Goal: Find contact information: Find contact information

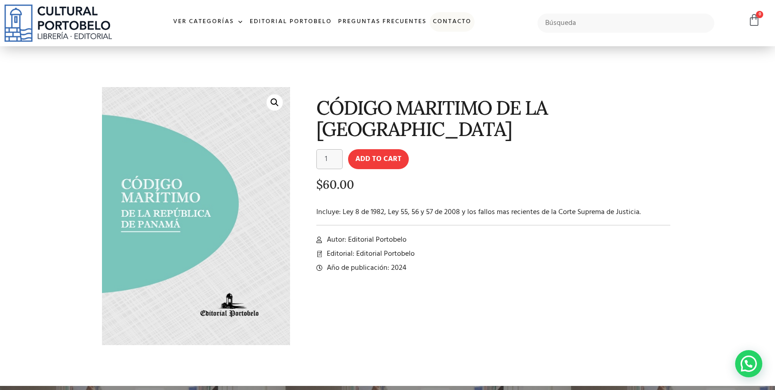
click at [448, 20] on link "Contacto" at bounding box center [451, 21] width 45 height 19
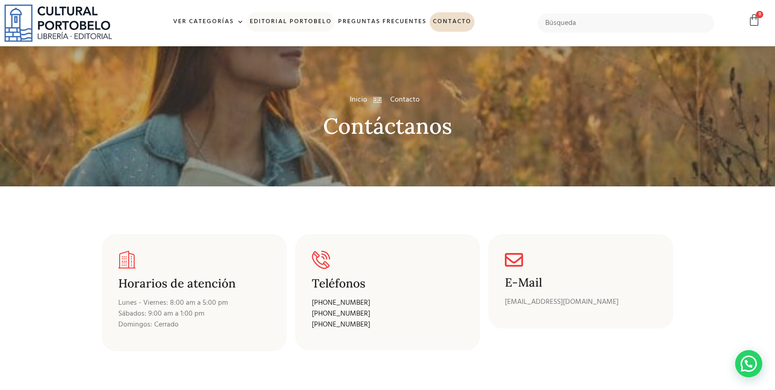
click at [269, 21] on link "Editorial Portobelo" at bounding box center [290, 21] width 88 height 19
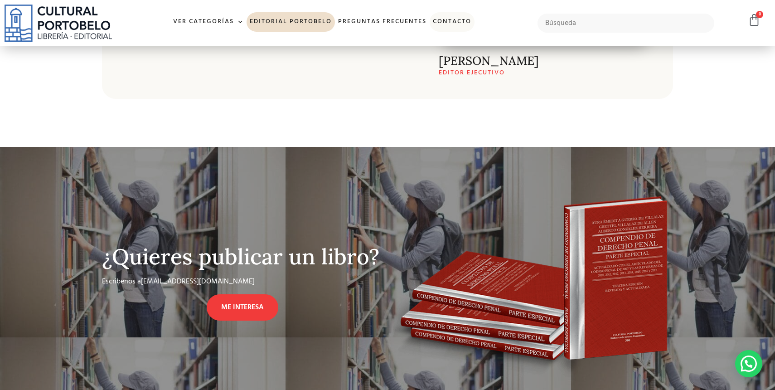
scroll to position [552, 0]
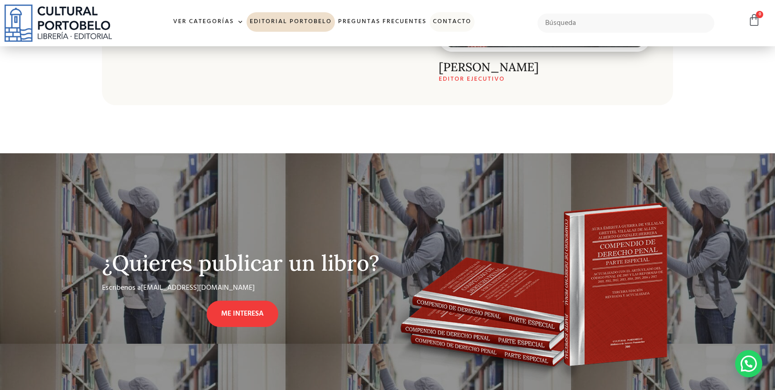
click at [450, 19] on link "Contacto" at bounding box center [451, 21] width 45 height 19
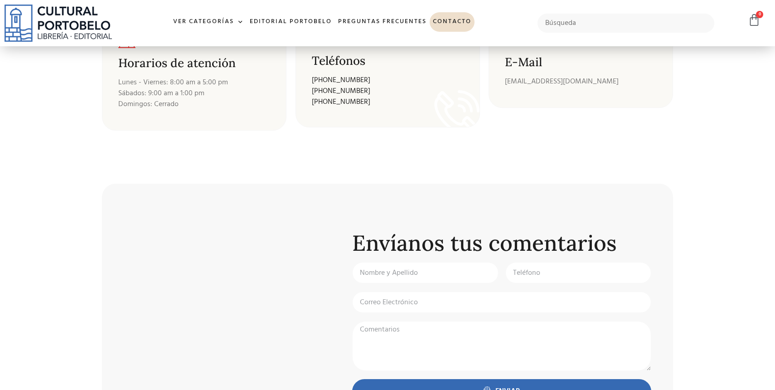
scroll to position [220, 0]
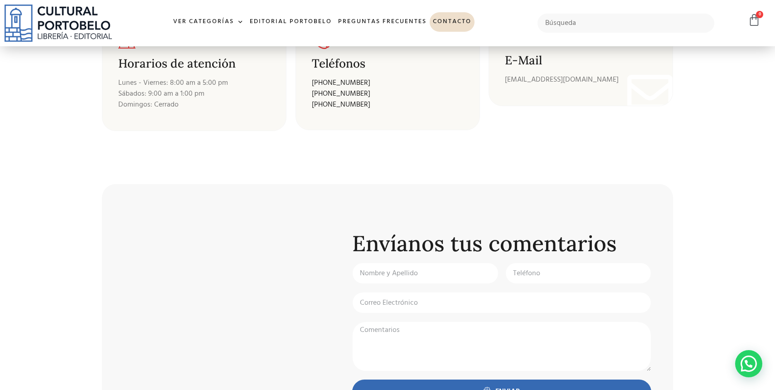
click at [527, 57] on h3 "E-Mail" at bounding box center [581, 60] width 152 height 13
